Goal: Navigation & Orientation: Find specific page/section

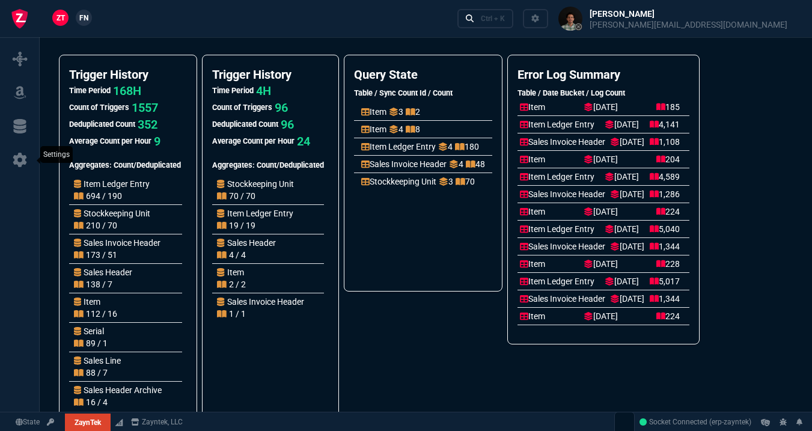
click at [23, 165] on icon at bounding box center [20, 160] width 18 height 14
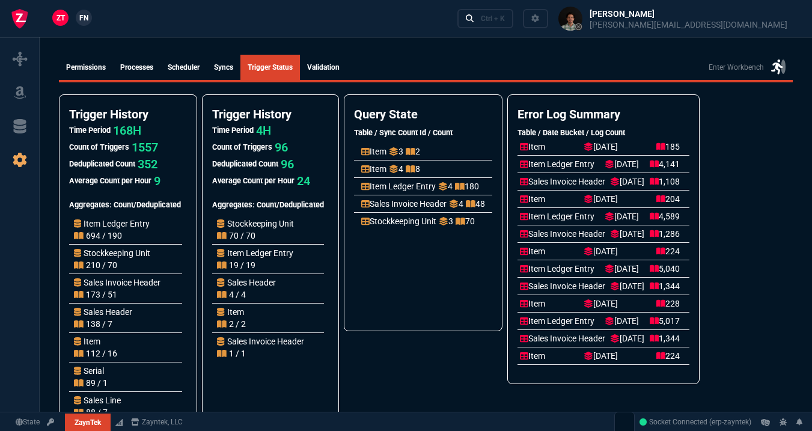
click at [334, 68] on link "Validation" at bounding box center [323, 67] width 47 height 25
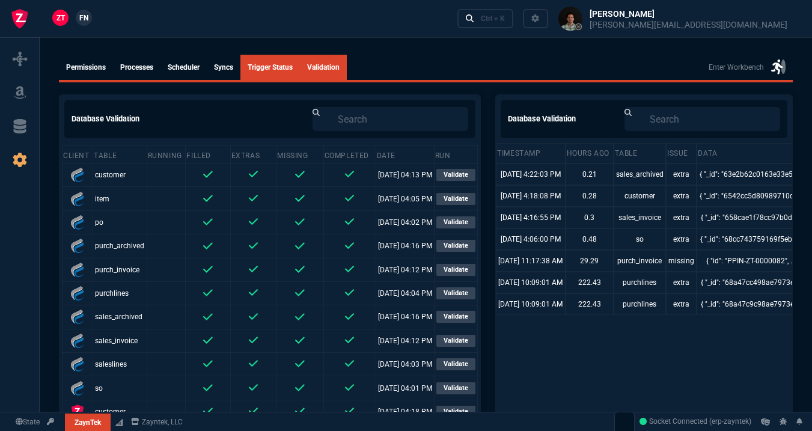
click at [230, 69] on link "syncs" at bounding box center [224, 67] width 34 height 25
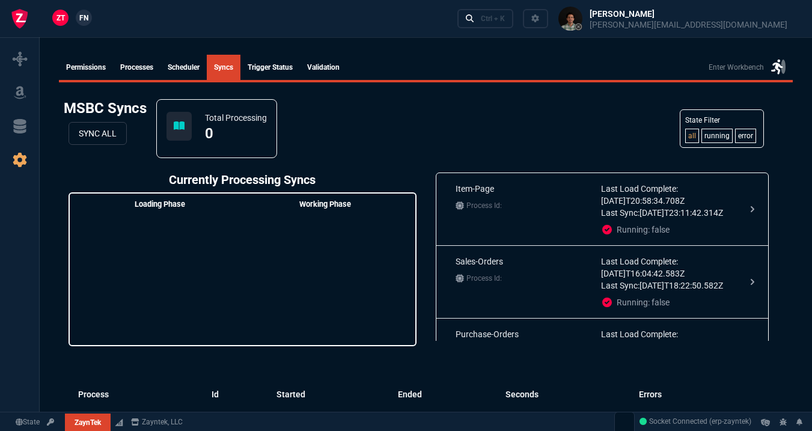
click at [195, 70] on link "Scheduler" at bounding box center [183, 67] width 46 height 25
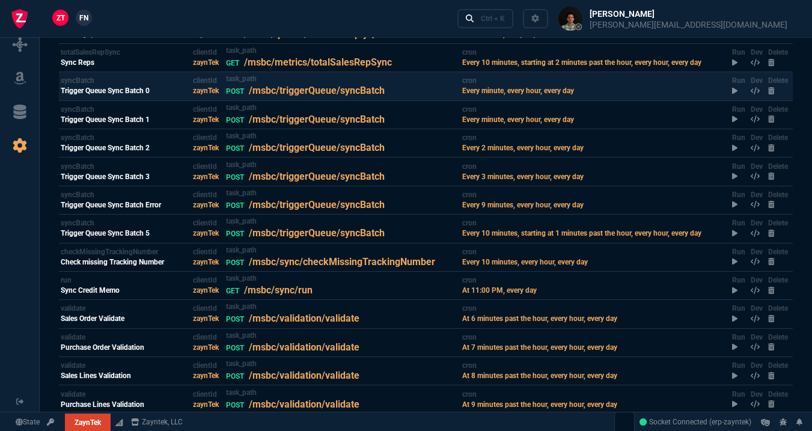
scroll to position [215, 0]
